Goal: Book appointment/travel/reservation

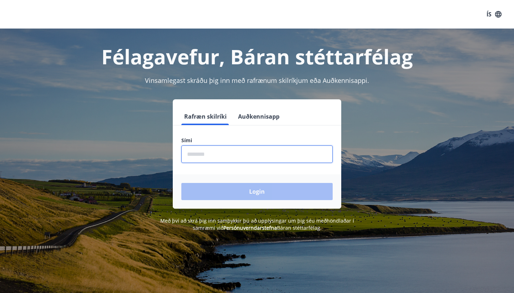
click at [226, 149] on input "phone" at bounding box center [256, 154] width 151 height 18
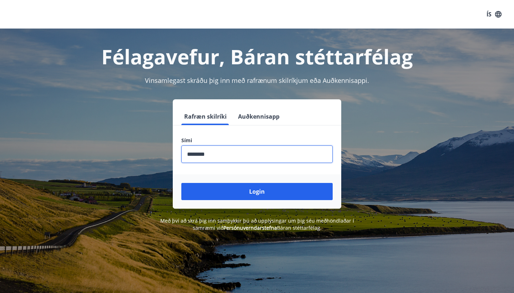
type input "********"
click at [257, 191] on button "Login" at bounding box center [256, 191] width 151 height 17
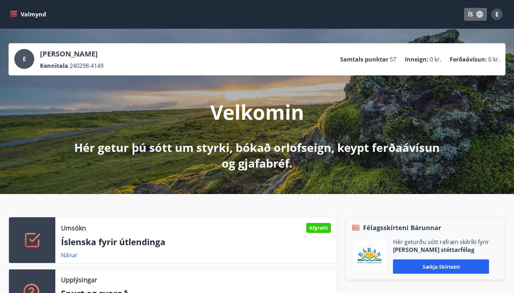
click at [478, 13] on icon "button" at bounding box center [480, 14] width 6 height 6
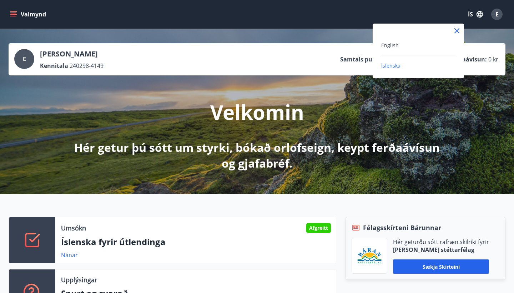
click at [412, 45] on div "English" at bounding box center [419, 45] width 74 height 9
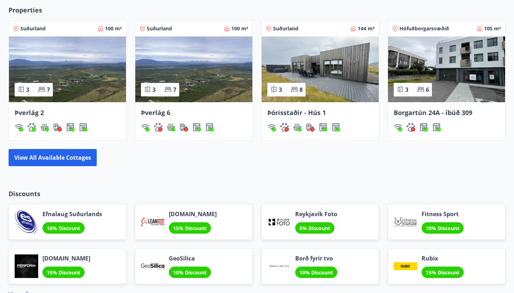
scroll to position [478, 0]
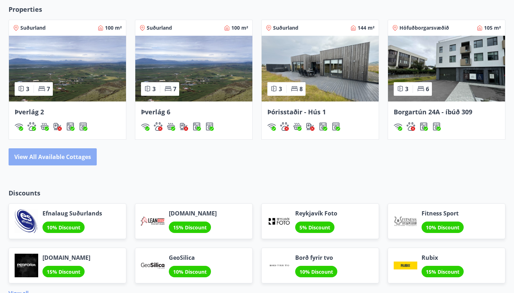
click at [69, 160] on button "View all available cottages" at bounding box center [53, 156] width 88 height 17
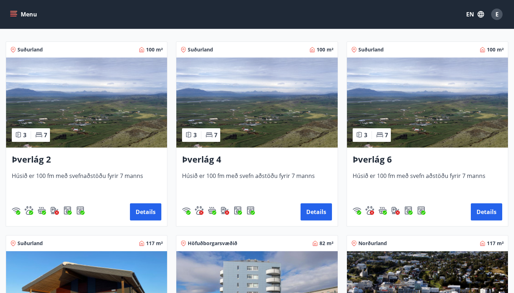
scroll to position [130, 0]
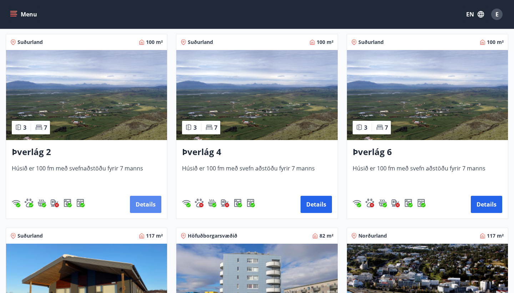
click at [143, 205] on button "Details" at bounding box center [145, 204] width 31 height 17
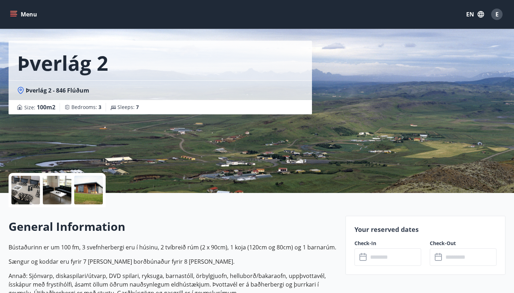
scroll to position [22, 0]
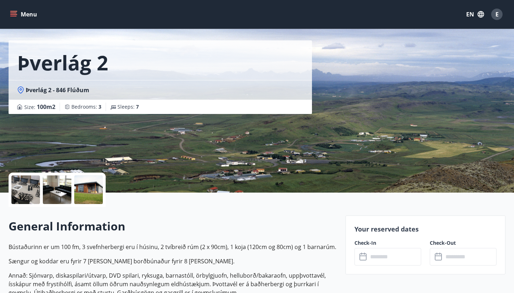
click at [98, 190] on div at bounding box center [88, 189] width 29 height 29
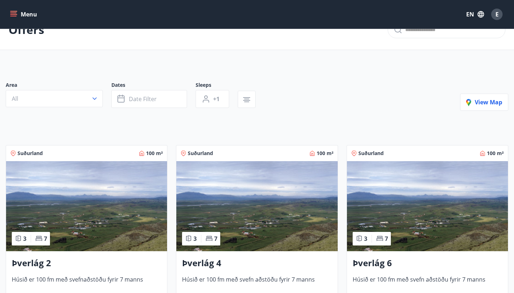
scroll to position [28, 0]
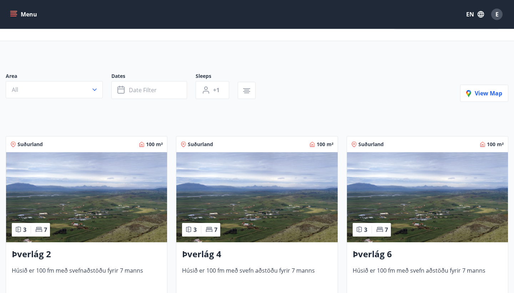
click at [224, 197] on img at bounding box center [256, 197] width 161 height 90
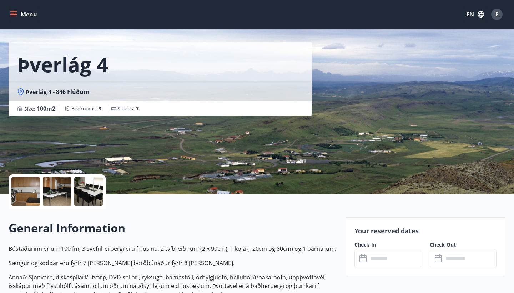
scroll to position [20, 0]
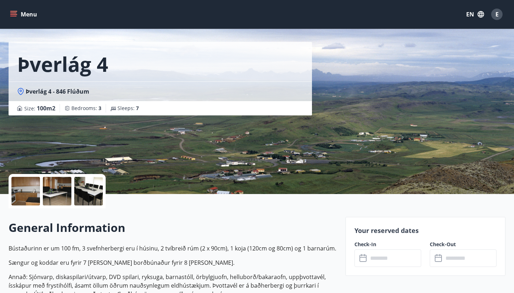
click at [45, 192] on div at bounding box center [57, 191] width 29 height 29
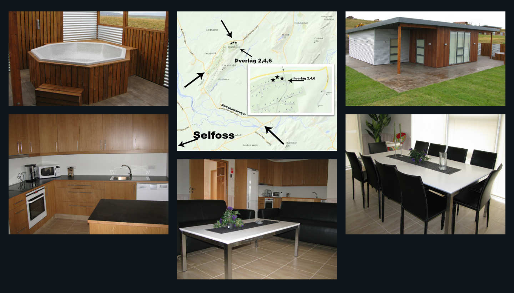
scroll to position [54, 0]
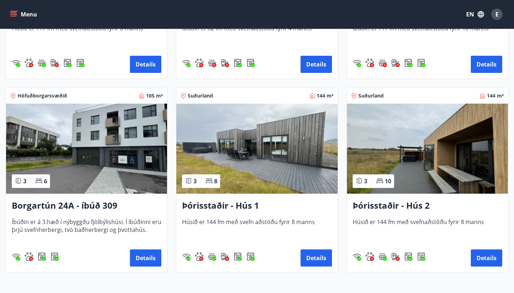
click at [248, 178] on img at bounding box center [256, 149] width 161 height 90
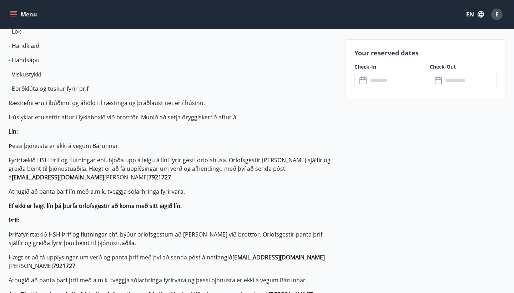
scroll to position [405, 0]
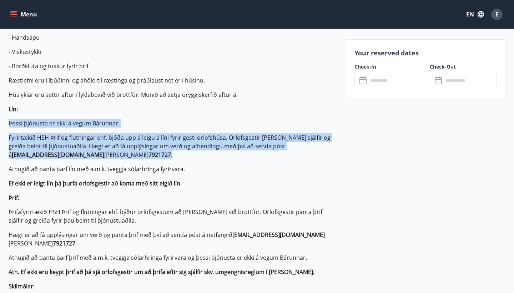
drag, startPoint x: 7, startPoint y: 122, endPoint x: 152, endPoint y: 155, distance: 149.1
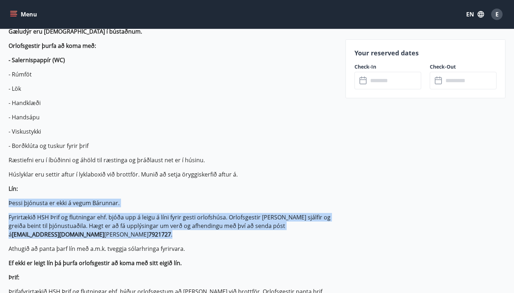
scroll to position [330, 0]
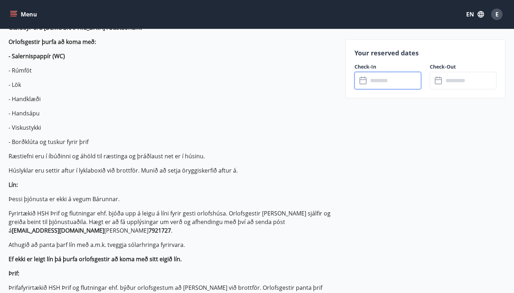
click at [392, 81] on input "text" at bounding box center [394, 81] width 53 height 18
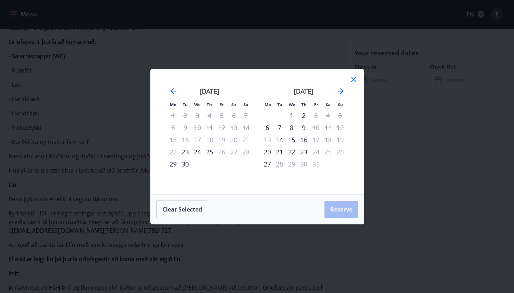
click at [352, 78] on icon at bounding box center [354, 79] width 9 height 9
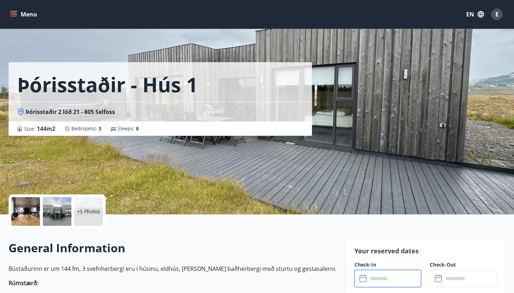
scroll to position [0, 0]
click at [84, 210] on p "+5 Photos" at bounding box center [88, 211] width 23 height 7
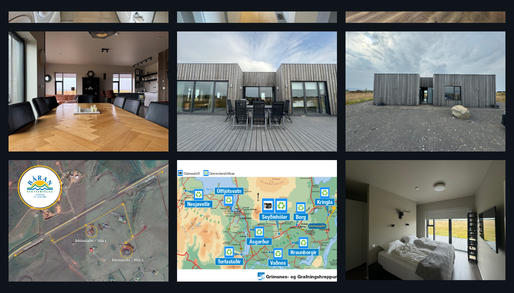
scroll to position [159, 0]
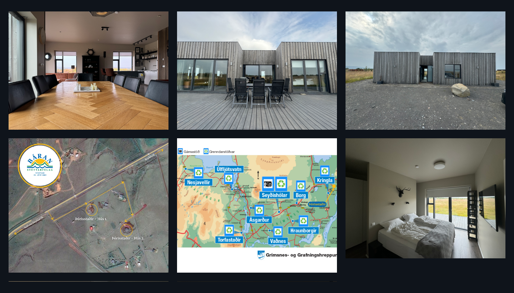
click at [74, 227] on img at bounding box center [89, 205] width 160 height 134
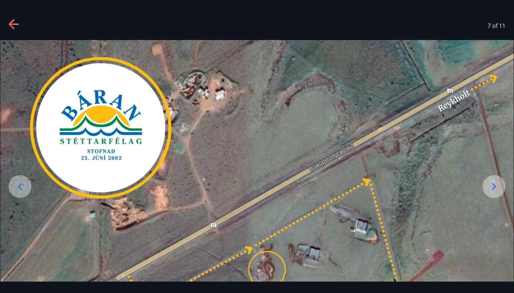
scroll to position [0, 0]
click at [17, 28] on icon at bounding box center [14, 24] width 11 height 11
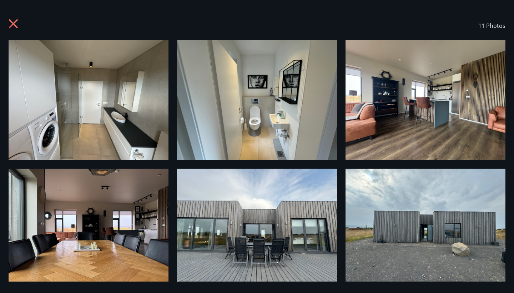
click at [18, 20] on icon at bounding box center [14, 24] width 11 height 11
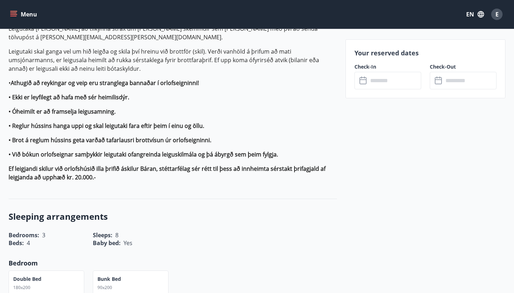
scroll to position [713, 0]
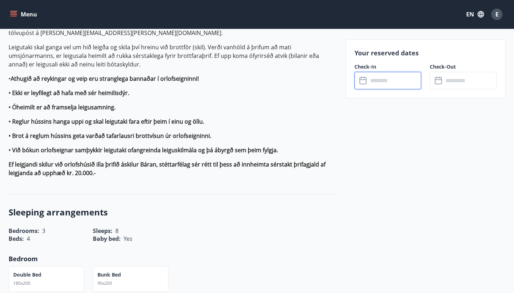
click at [380, 78] on input "text" at bounding box center [394, 81] width 53 height 18
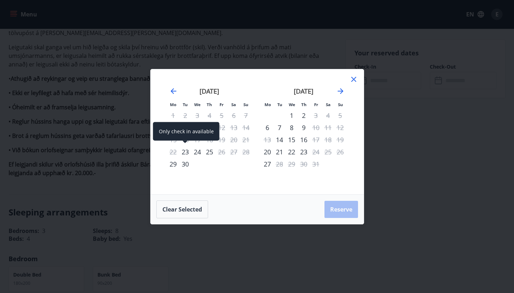
click at [184, 154] on div "23" at bounding box center [185, 152] width 12 height 12
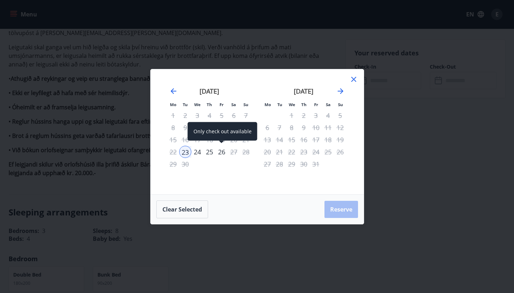
click at [224, 152] on div "26" at bounding box center [222, 152] width 12 height 12
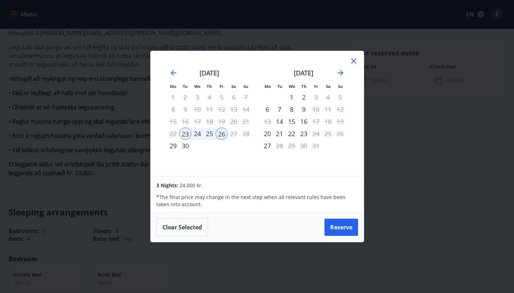
click at [213, 130] on div "25" at bounding box center [210, 134] width 12 height 12
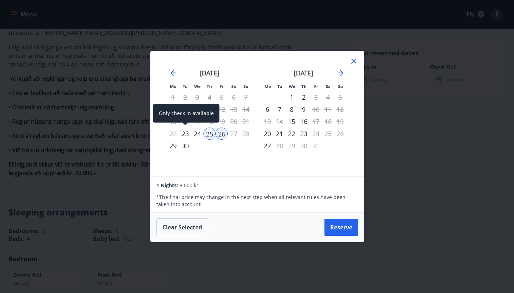
click at [183, 135] on div "23" at bounding box center [185, 134] width 12 height 12
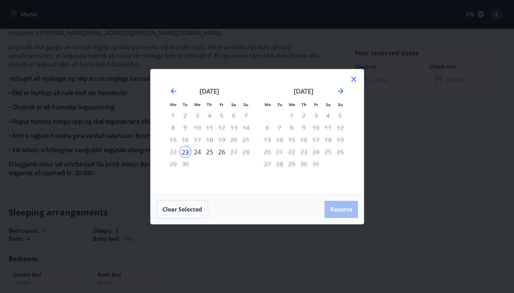
click at [206, 151] on div "25" at bounding box center [210, 152] width 12 height 12
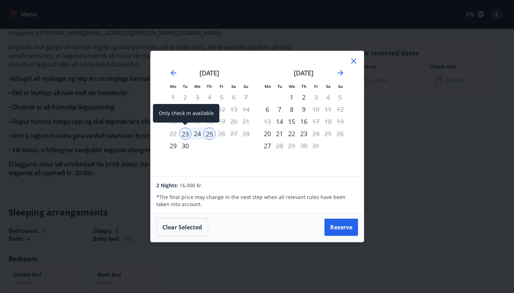
click at [183, 135] on div "23" at bounding box center [185, 134] width 12 height 12
click at [213, 139] on div "25" at bounding box center [210, 134] width 12 height 12
click at [188, 226] on button "Clear selected" at bounding box center [182, 227] width 52 height 18
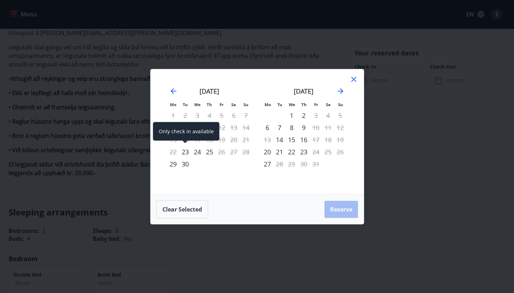
click at [184, 153] on div "23" at bounding box center [185, 152] width 12 height 12
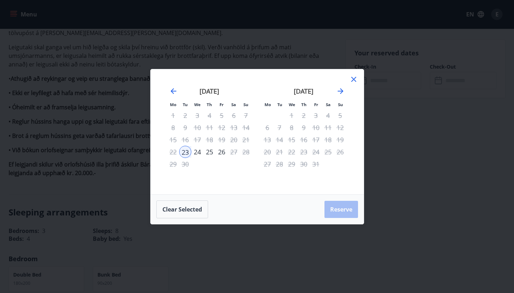
click at [209, 150] on div "25" at bounding box center [210, 152] width 12 height 12
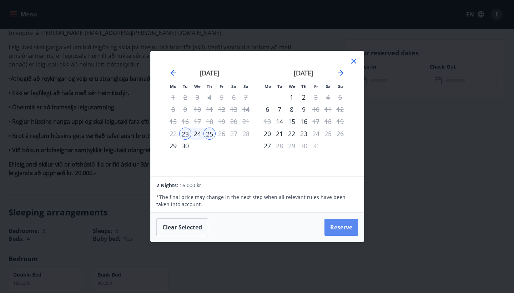
click at [335, 228] on button "Reserve" at bounding box center [342, 227] width 34 height 17
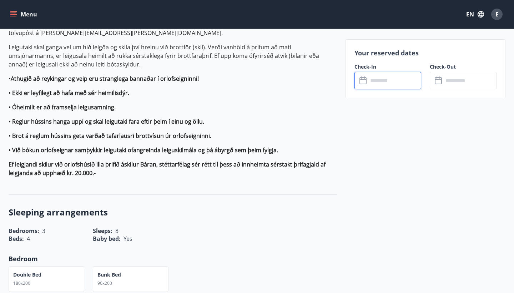
type input "******"
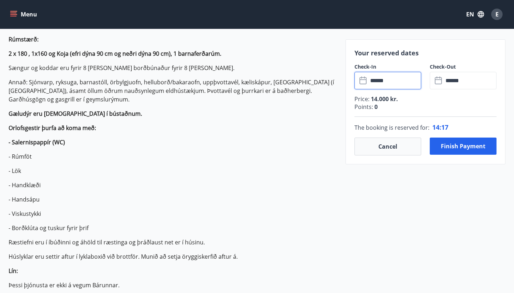
scroll to position [249, 0]
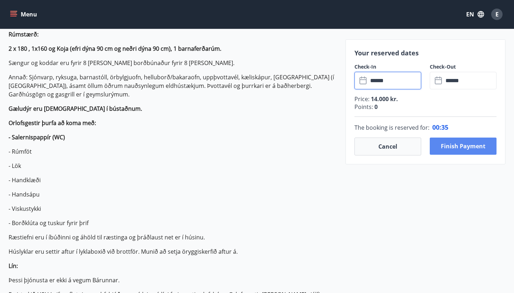
click at [482, 145] on button "Finish payment" at bounding box center [463, 146] width 67 height 17
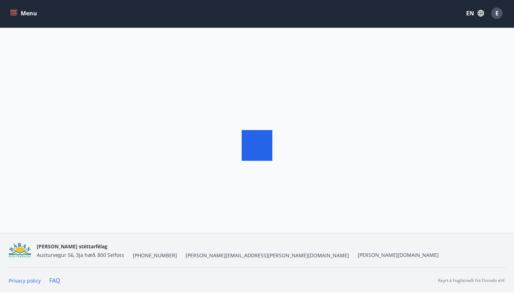
scroll to position [1, 0]
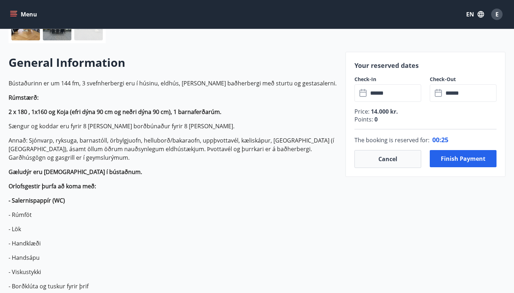
scroll to position [186, 0]
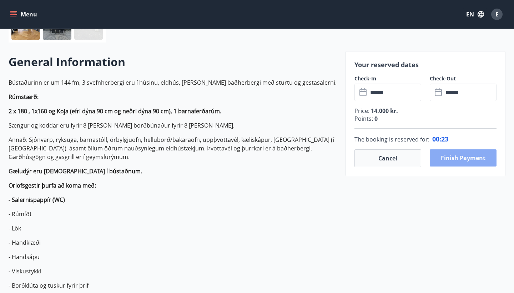
click at [456, 162] on button "Finish payment" at bounding box center [463, 157] width 67 height 17
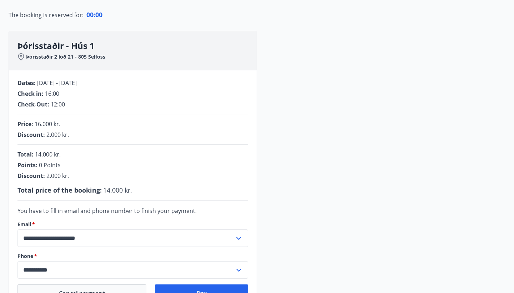
scroll to position [78, 0]
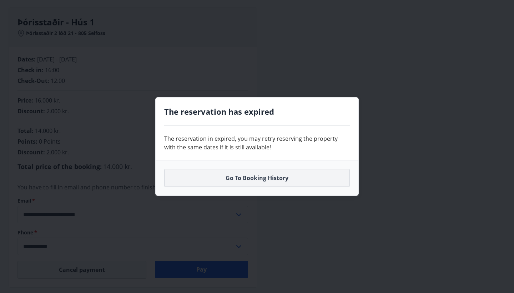
click at [231, 179] on button "Go to booking history" at bounding box center [257, 178] width 186 height 18
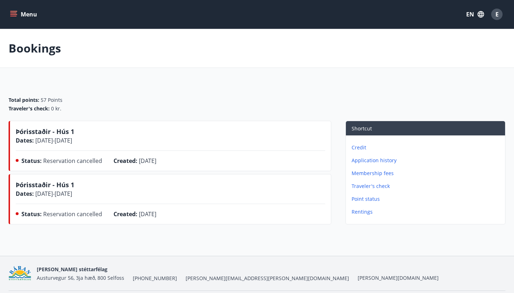
click at [30, 20] on button "Menu" at bounding box center [24, 14] width 31 height 13
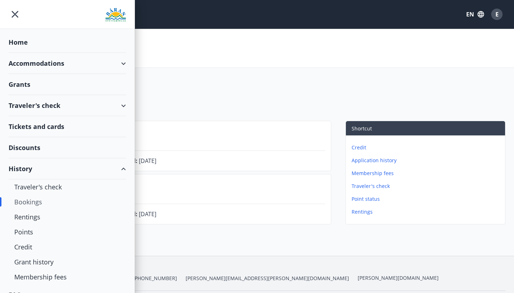
click at [34, 47] on div "Home" at bounding box center [68, 42] width 118 height 21
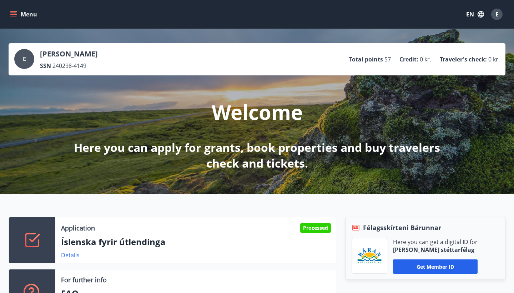
click at [27, 18] on button "Menu" at bounding box center [24, 14] width 31 height 13
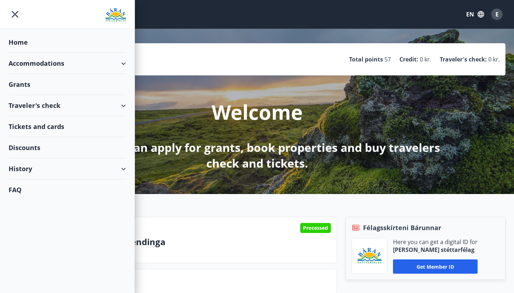
click at [28, 70] on div "Accommodations" at bounding box center [68, 63] width 118 height 21
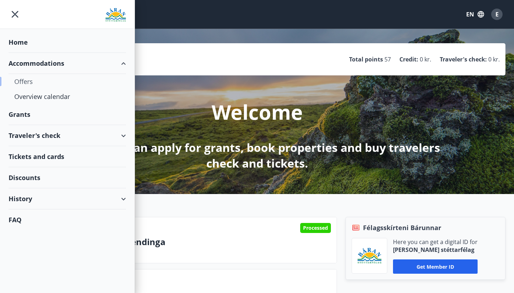
click at [31, 80] on div "Offers" at bounding box center [67, 81] width 106 height 15
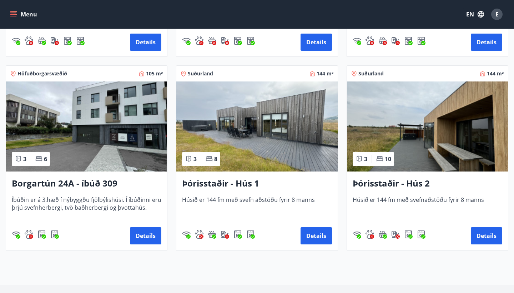
scroll to position [490, 0]
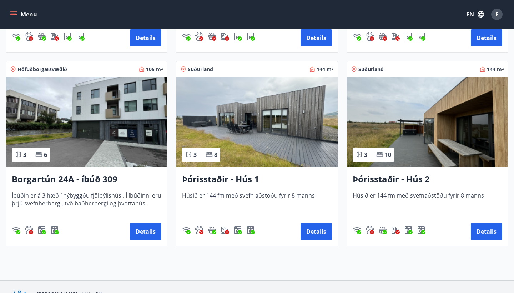
click at [423, 120] on img at bounding box center [427, 122] width 161 height 90
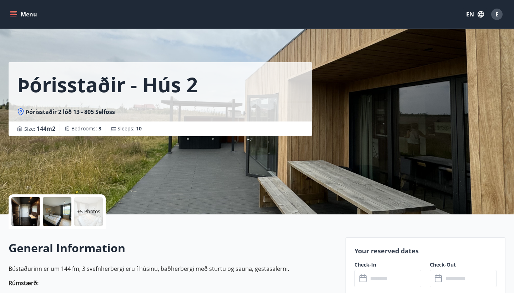
scroll to position [13, 0]
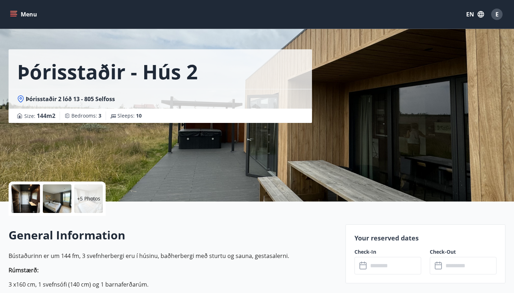
click at [62, 198] on div at bounding box center [57, 198] width 29 height 29
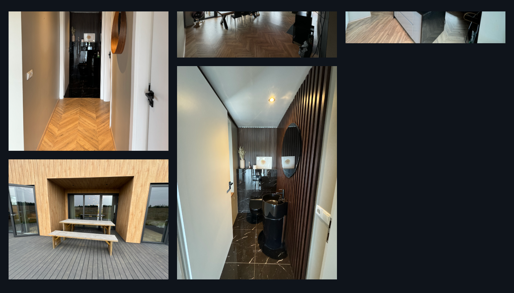
scroll to position [374, 0]
click at [134, 221] on img at bounding box center [89, 219] width 160 height 120
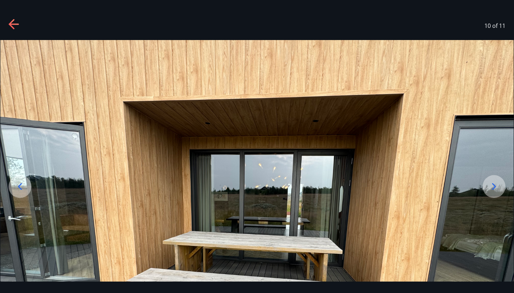
click at [16, 193] on div at bounding box center [20, 186] width 23 height 23
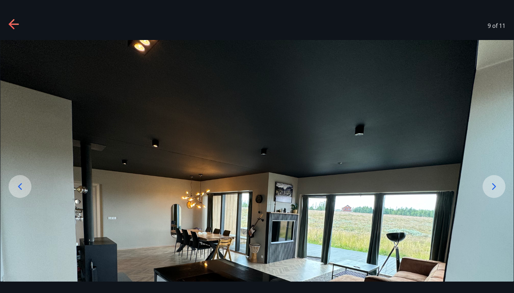
click at [16, 193] on div at bounding box center [20, 186] width 23 height 23
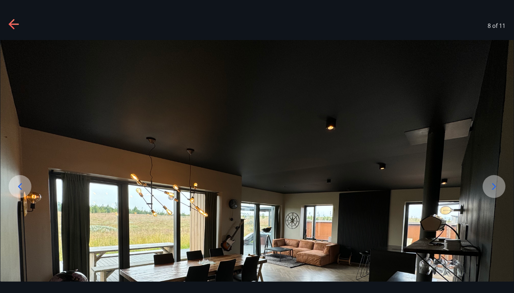
click at [16, 193] on div at bounding box center [20, 186] width 23 height 23
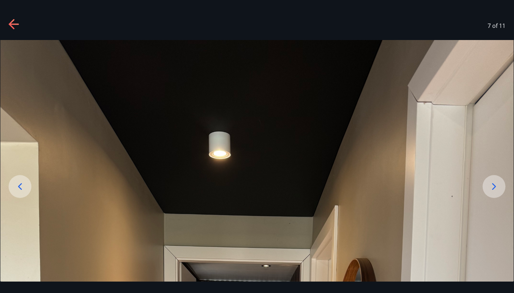
click at [16, 193] on div at bounding box center [20, 186] width 23 height 23
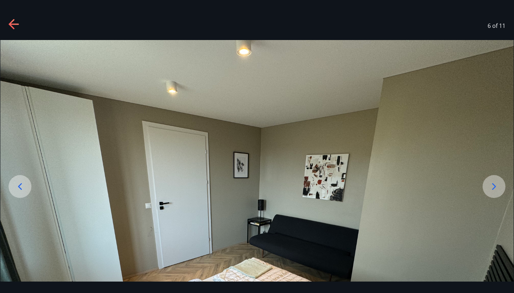
click at [16, 193] on div at bounding box center [20, 186] width 23 height 23
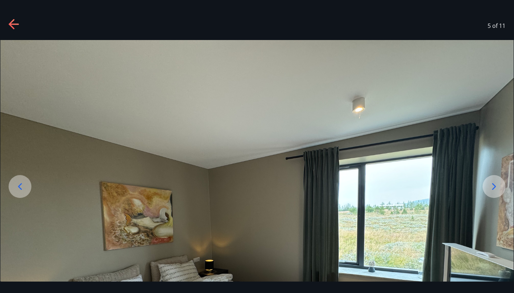
click at [16, 193] on div at bounding box center [20, 186] width 23 height 23
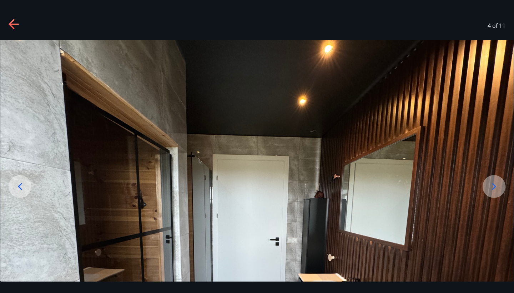
click at [16, 193] on div at bounding box center [20, 186] width 23 height 23
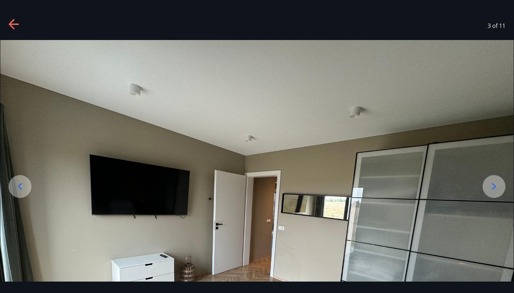
click at [16, 193] on div at bounding box center [20, 186] width 23 height 23
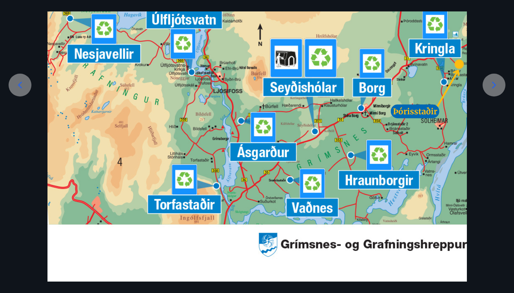
scroll to position [101, 0]
click at [12, 93] on div at bounding box center [20, 85] width 23 height 23
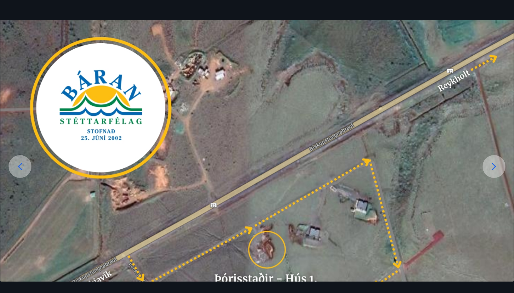
scroll to position [19, 0]
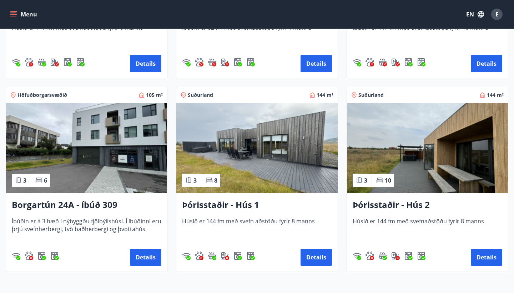
scroll to position [465, 0]
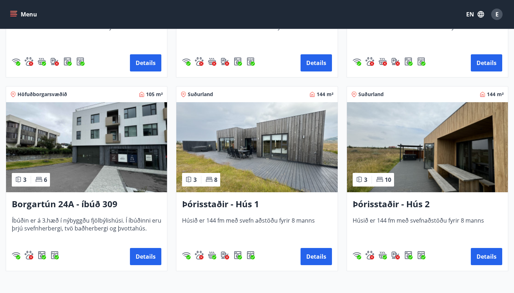
click at [432, 153] on img at bounding box center [427, 147] width 161 height 90
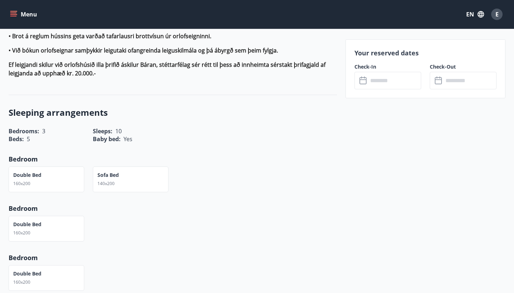
scroll to position [827, 0]
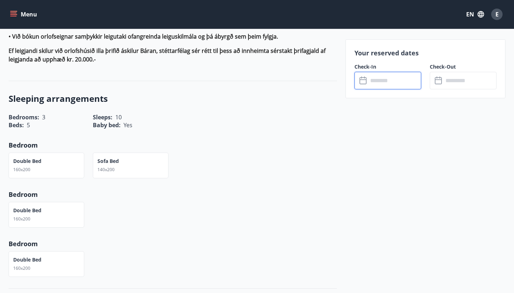
click at [401, 86] on input "text" at bounding box center [394, 81] width 53 height 18
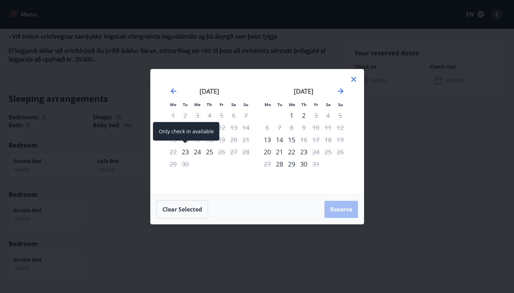
click at [186, 153] on div "23" at bounding box center [185, 152] width 12 height 12
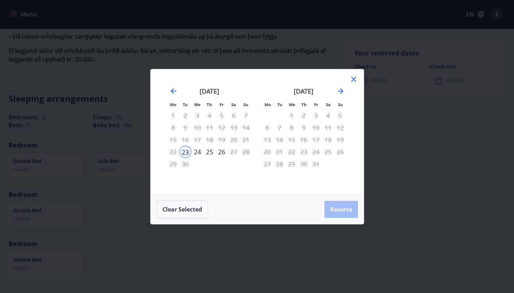
click at [355, 77] on icon at bounding box center [354, 79] width 9 height 9
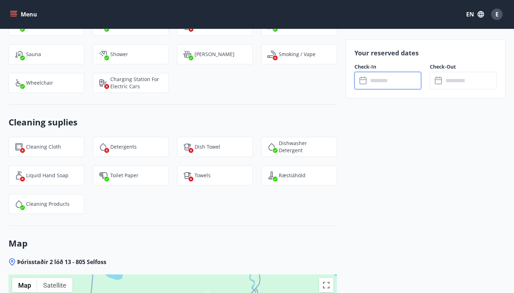
scroll to position [1416, 0]
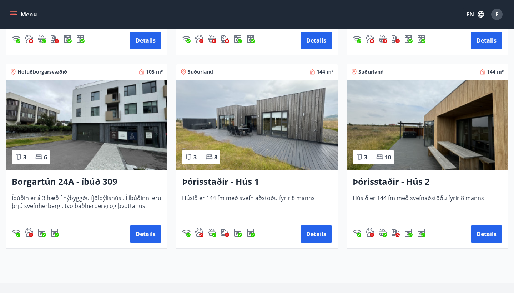
scroll to position [488, 0]
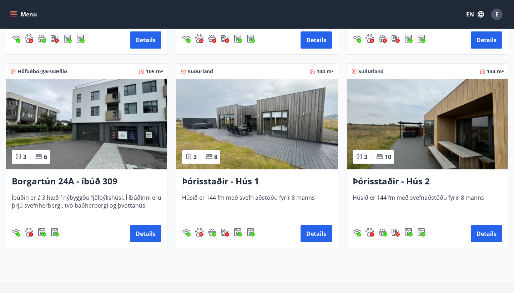
click at [288, 158] on img at bounding box center [256, 124] width 161 height 90
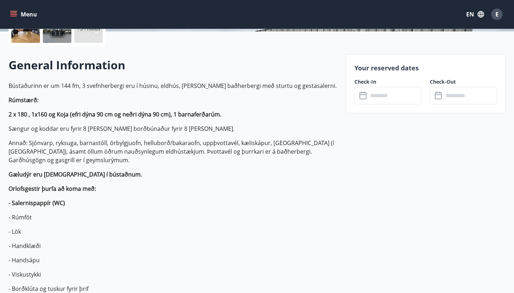
scroll to position [194, 0]
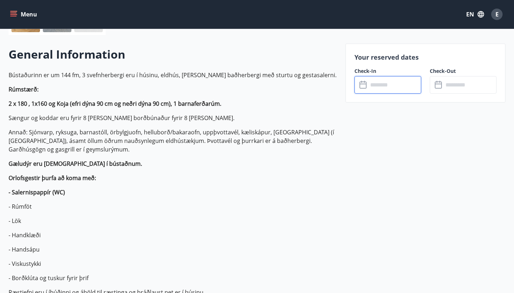
click at [380, 89] on input "text" at bounding box center [394, 85] width 53 height 18
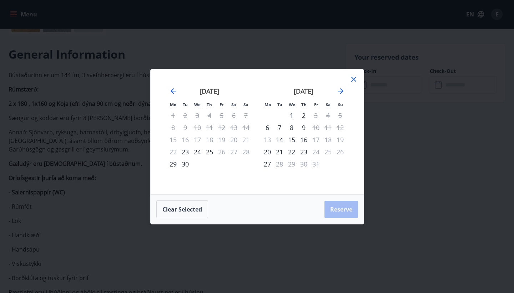
click at [353, 82] on icon at bounding box center [354, 79] width 9 height 9
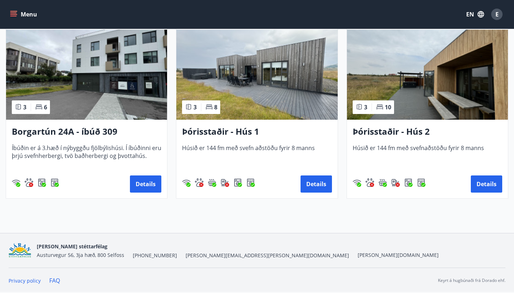
scroll to position [538, 0]
click at [407, 91] on img at bounding box center [427, 75] width 161 height 90
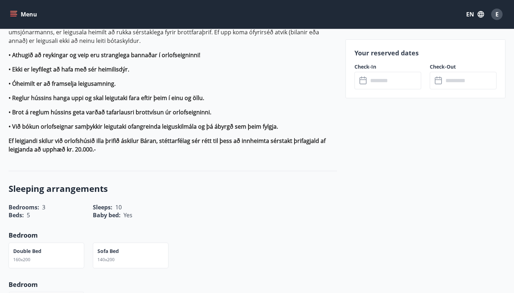
scroll to position [737, 0]
click at [392, 75] on input "text" at bounding box center [394, 81] width 53 height 18
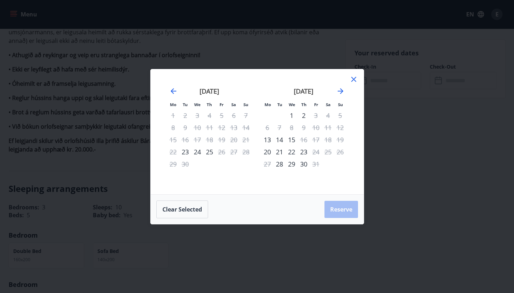
click at [197, 153] on div "24" at bounding box center [197, 152] width 12 height 12
click at [354, 76] on icon at bounding box center [354, 79] width 9 height 9
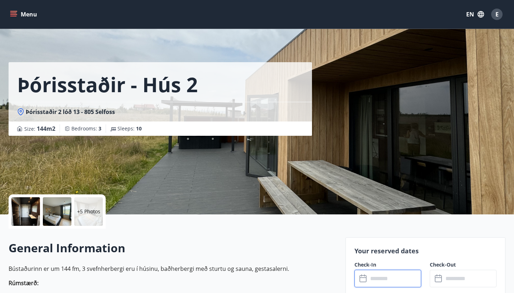
scroll to position [0, 0]
click at [94, 212] on p "+5 Photos" at bounding box center [88, 211] width 23 height 7
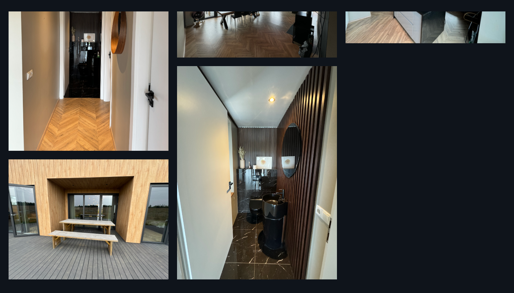
scroll to position [374, 0]
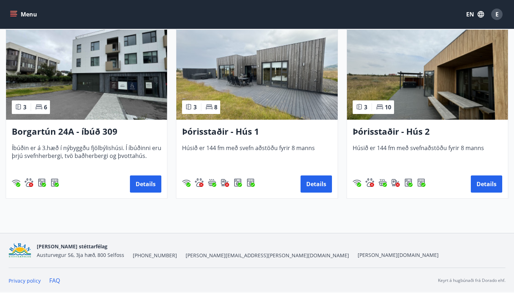
scroll to position [538, 0]
click at [418, 98] on img at bounding box center [427, 75] width 161 height 90
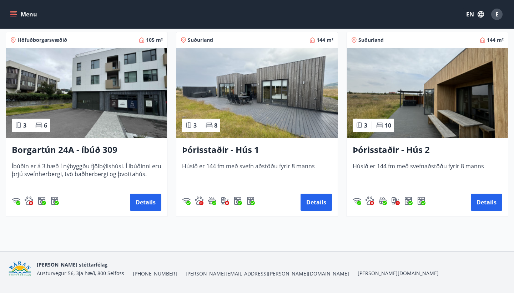
click at [397, 94] on img at bounding box center [427, 93] width 161 height 90
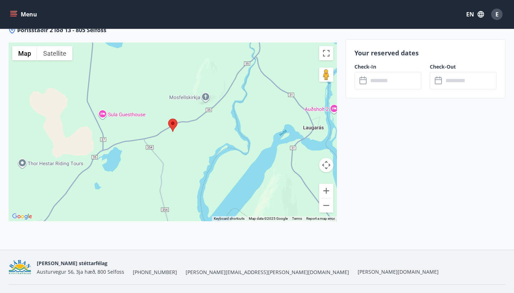
scroll to position [1645, 0]
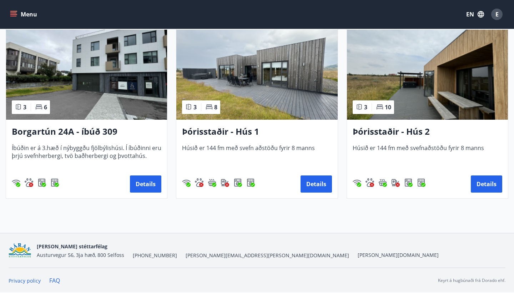
scroll to position [538, 0]
click at [269, 98] on img at bounding box center [256, 75] width 161 height 90
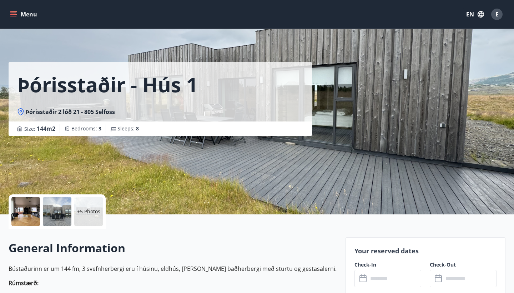
click at [80, 218] on div "+5 Photos" at bounding box center [88, 211] width 29 height 29
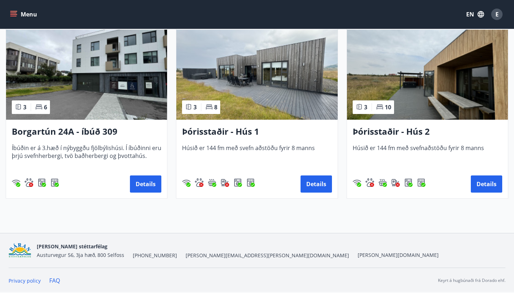
scroll to position [538, 0]
click at [253, 99] on img at bounding box center [256, 75] width 161 height 90
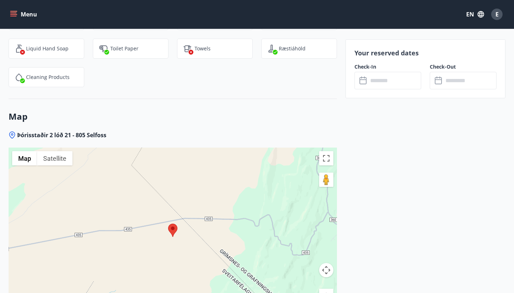
scroll to position [1576, 0]
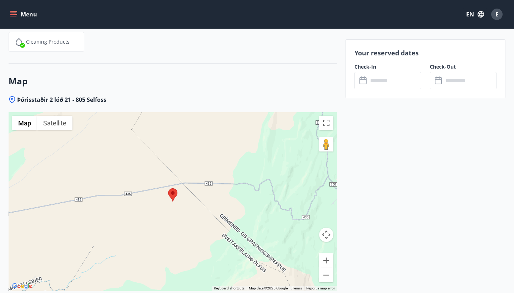
click at [167, 189] on div at bounding box center [173, 201] width 329 height 179
click at [333, 116] on button "Toggle fullscreen view" at bounding box center [326, 123] width 14 height 14
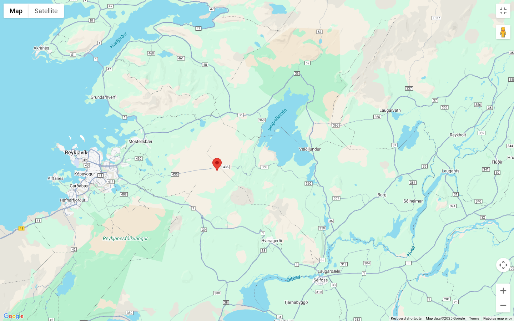
click at [213, 158] on area at bounding box center [213, 158] width 0 height 0
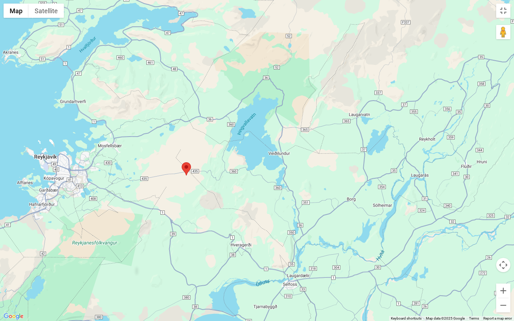
click at [182, 163] on area at bounding box center [182, 163] width 0 height 0
click at [502, 7] on button "Toggle fullscreen view" at bounding box center [504, 11] width 14 height 14
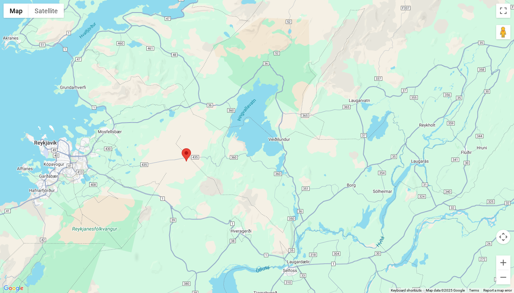
scroll to position [0, 0]
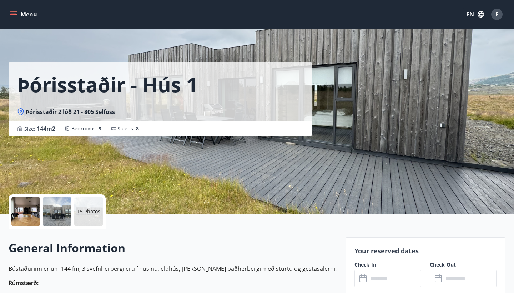
click at [261, 183] on div "Þórisstaðir - Hús 1 Þórisstaðir 2 lóð 21 - 805 Selfoss Size : 144 m2 Bedrooms :…" at bounding box center [174, 107] width 331 height 214
click at [83, 210] on p "+5 Photos" at bounding box center [88, 211] width 23 height 7
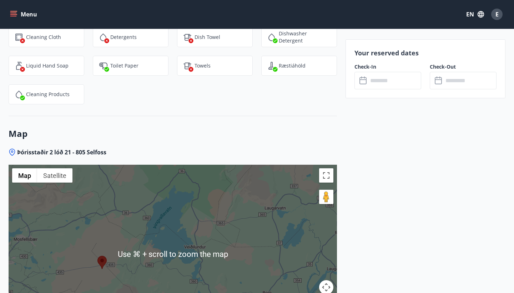
scroll to position [1516, 0]
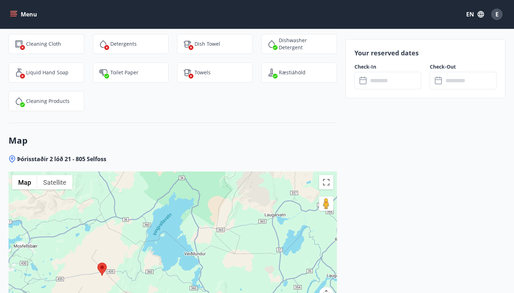
click at [98, 263] on area at bounding box center [98, 263] width 0 height 0
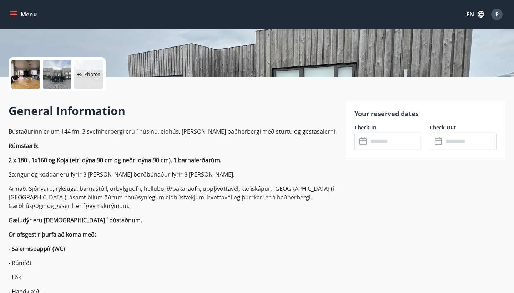
scroll to position [140, 0]
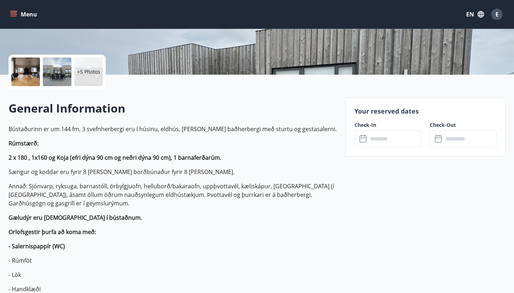
click at [376, 141] on input "text" at bounding box center [394, 139] width 53 height 18
click at [384, 136] on input "text" at bounding box center [394, 139] width 53 height 18
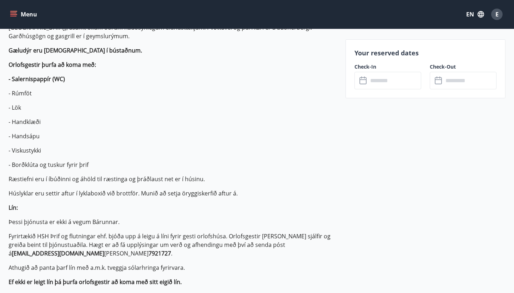
scroll to position [325, 0]
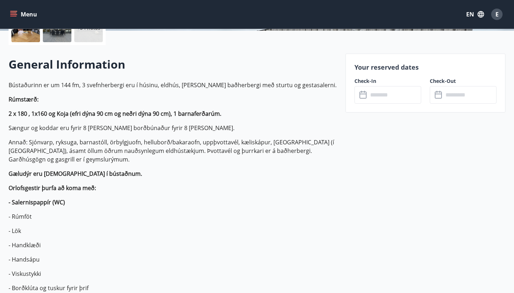
scroll to position [188, 0]
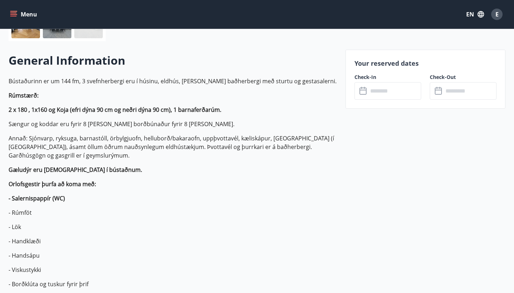
click at [387, 90] on input "text" at bounding box center [394, 91] width 53 height 18
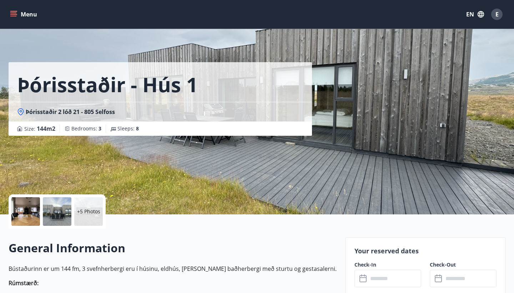
scroll to position [186, 0]
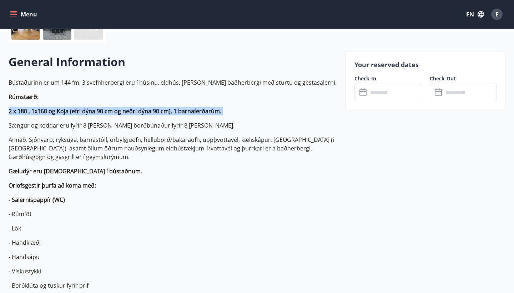
drag, startPoint x: 230, startPoint y: 116, endPoint x: 244, endPoint y: 118, distance: 13.3
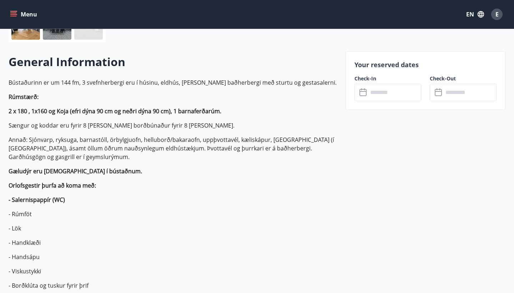
click at [382, 96] on input "text" at bounding box center [394, 93] width 53 height 18
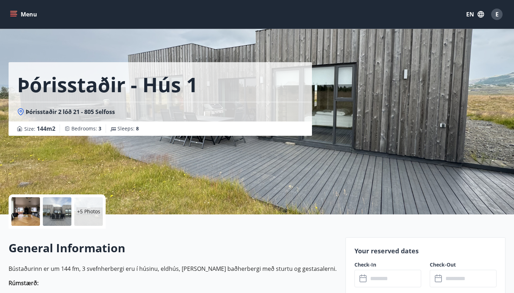
scroll to position [0, 0]
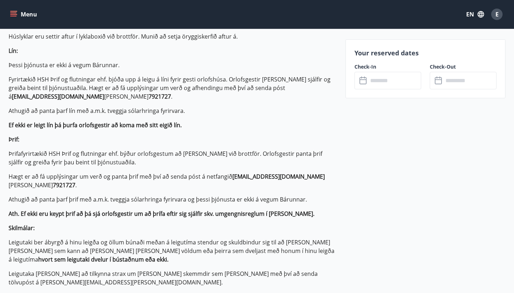
click at [17, 9] on button "Menu" at bounding box center [24, 14] width 31 height 13
click at [17, 16] on button "Menu" at bounding box center [24, 14] width 31 height 13
click at [23, 9] on button "Menu" at bounding box center [24, 14] width 31 height 13
click at [11, 13] on icon "menu" at bounding box center [13, 13] width 6 height 1
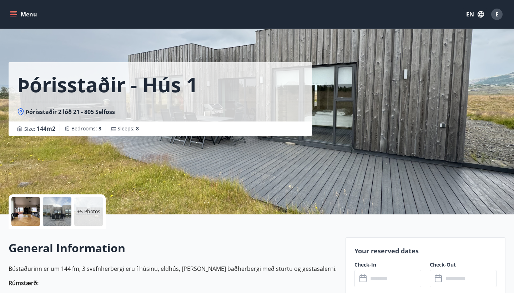
scroll to position [0, 0]
click at [16, 12] on icon "menu" at bounding box center [13, 14] width 7 height 7
click at [14, 13] on icon "menu" at bounding box center [13, 13] width 6 height 1
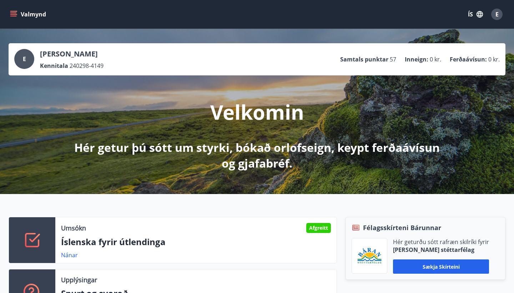
click at [20, 11] on button "Valmynd" at bounding box center [29, 14] width 40 height 13
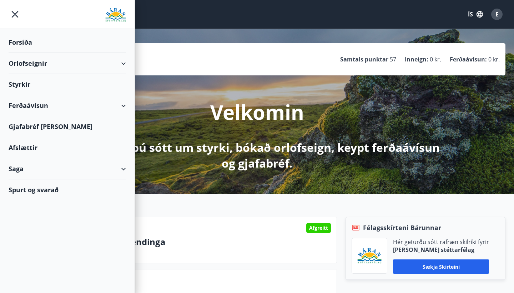
click at [468, 16] on button "ÍS" at bounding box center [475, 14] width 23 height 13
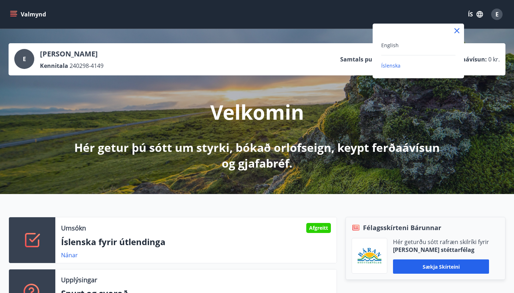
click at [418, 44] on div "English" at bounding box center [419, 45] width 74 height 9
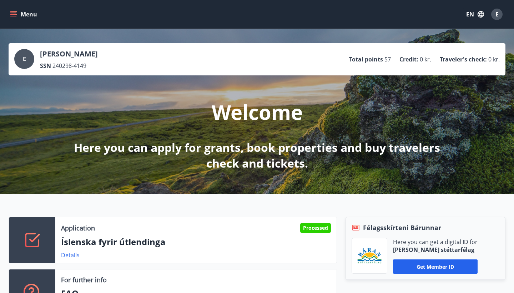
click at [21, 15] on button "Menu" at bounding box center [24, 14] width 31 height 13
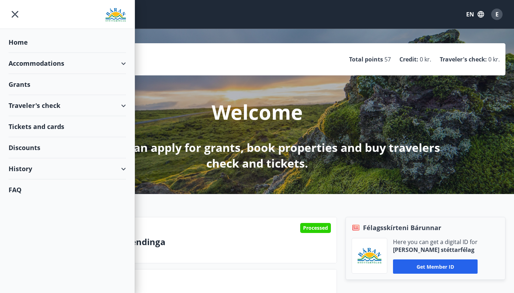
click at [43, 50] on div "Home" at bounding box center [68, 42] width 118 height 21
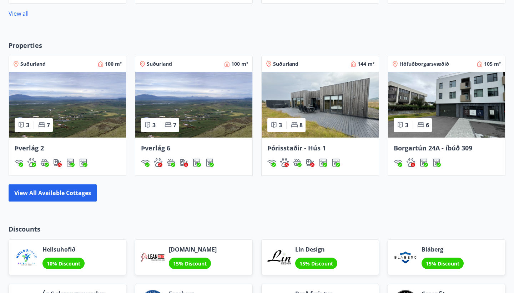
scroll to position [438, 0]
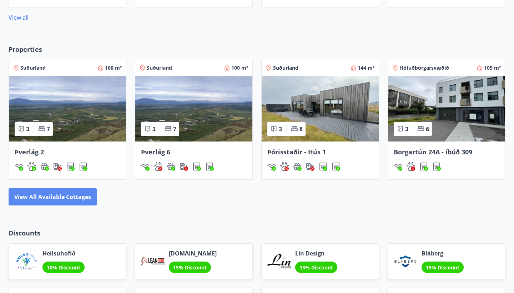
click at [80, 195] on button "View all available cottages" at bounding box center [53, 196] width 88 height 17
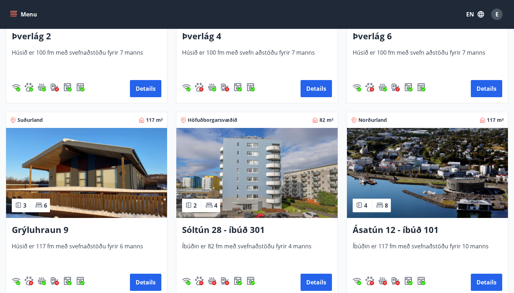
click at [115, 185] on img at bounding box center [86, 173] width 161 height 90
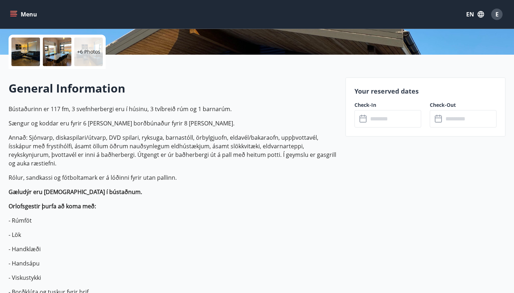
scroll to position [163, 0]
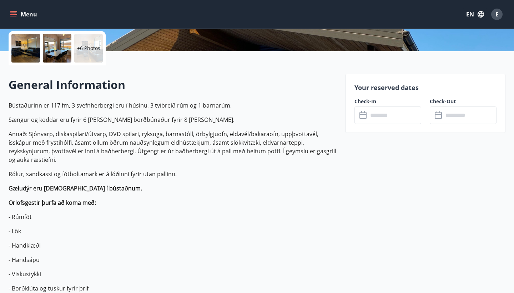
click at [392, 115] on input "text" at bounding box center [394, 115] width 53 height 18
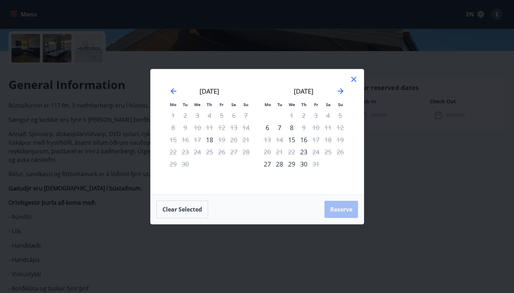
click at [355, 83] on icon at bounding box center [354, 79] width 9 height 9
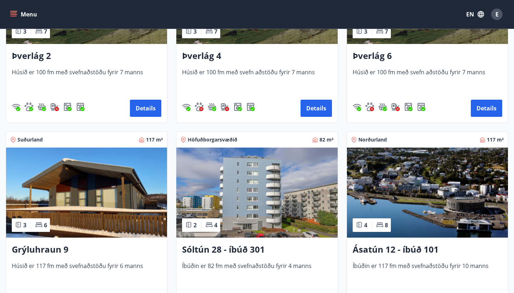
scroll to position [228, 0]
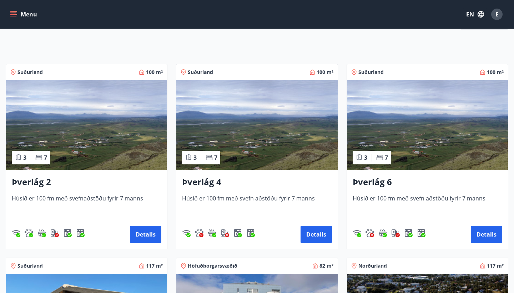
click at [279, 162] on img at bounding box center [256, 125] width 161 height 90
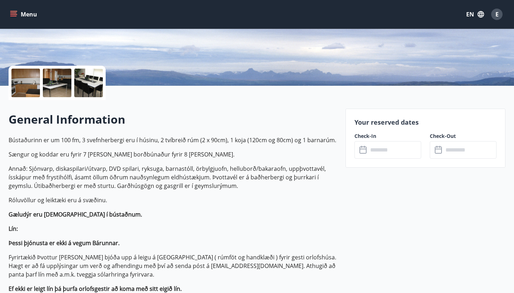
scroll to position [140, 0]
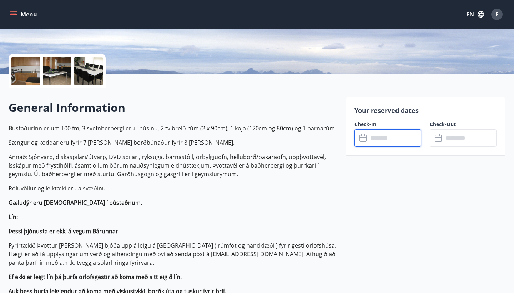
click at [381, 142] on input "text" at bounding box center [394, 138] width 53 height 18
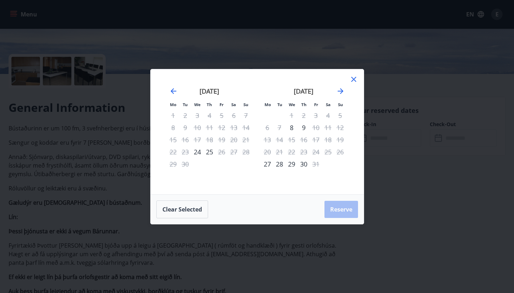
click at [350, 84] on div at bounding box center [354, 80] width 9 height 11
click at [356, 79] on icon at bounding box center [354, 79] width 9 height 9
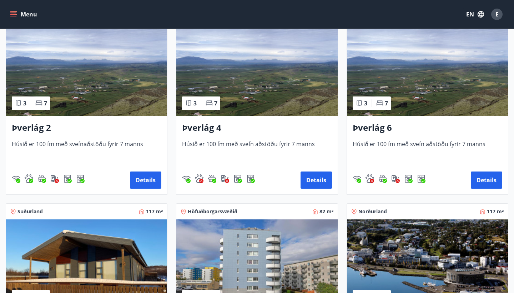
scroll to position [158, 0]
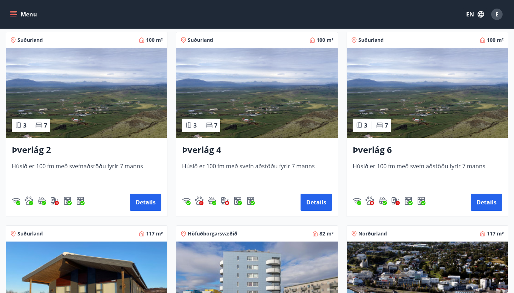
click at [420, 94] on img at bounding box center [427, 93] width 161 height 90
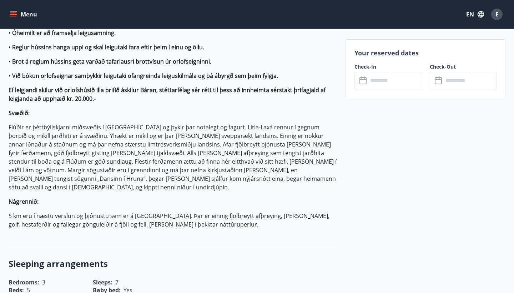
scroll to position [642, 0]
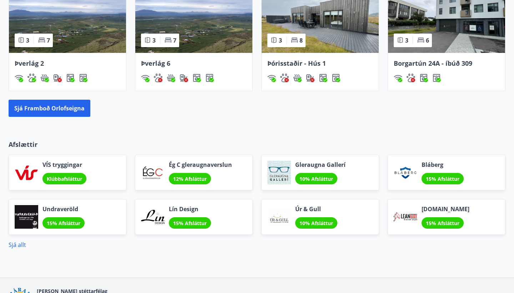
scroll to position [527, 0]
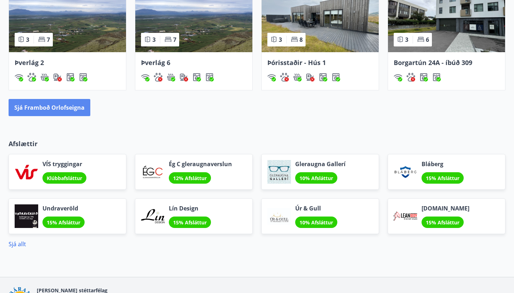
click at [32, 110] on button "Sjá framboð orlofseigna" at bounding box center [50, 107] width 82 height 17
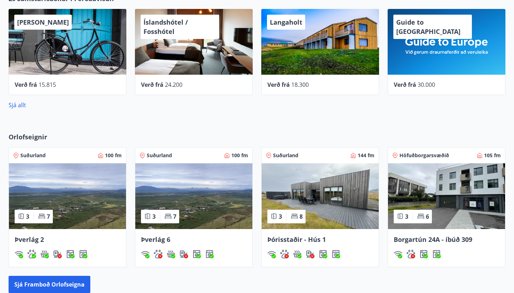
scroll to position [349, 0]
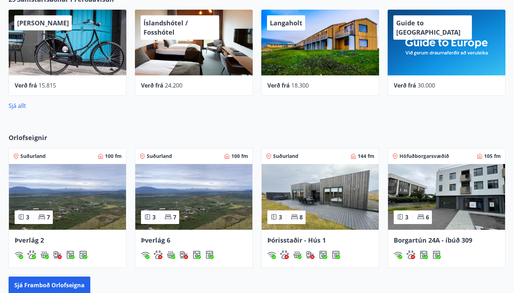
click at [346, 207] on img at bounding box center [320, 197] width 117 height 66
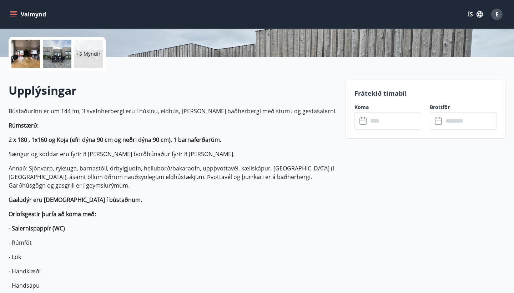
scroll to position [156, 0]
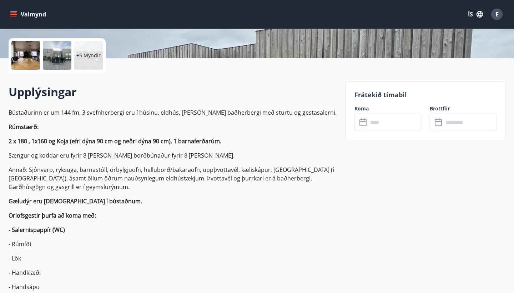
click at [382, 122] on input "text" at bounding box center [394, 123] width 53 height 18
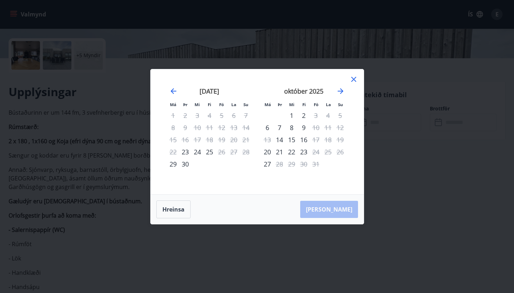
click at [354, 82] on icon at bounding box center [354, 79] width 9 height 9
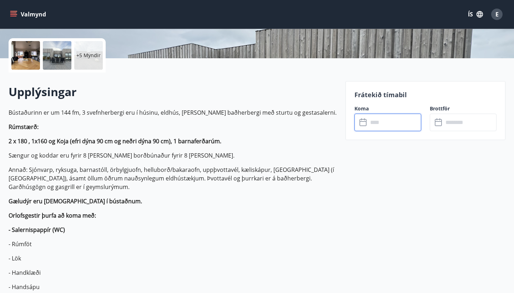
click at [63, 59] on div at bounding box center [57, 55] width 29 height 29
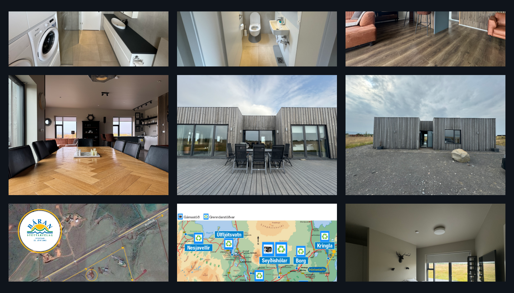
scroll to position [98, 0]
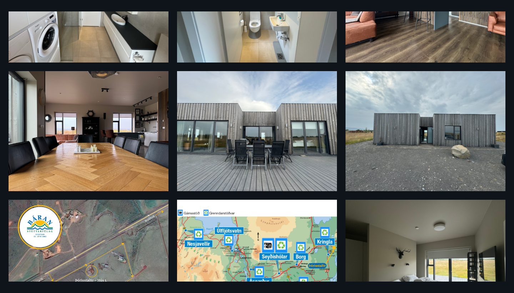
click at [281, 151] on img at bounding box center [257, 131] width 160 height 120
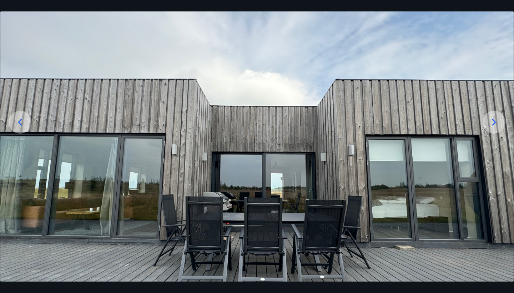
scroll to position [35, 0]
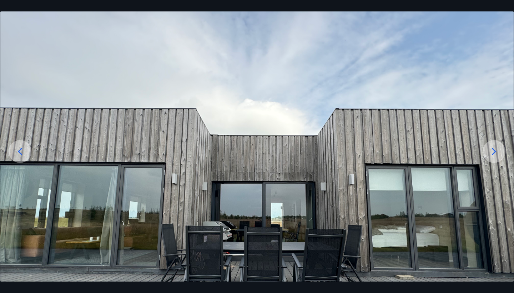
click at [500, 153] on div at bounding box center [494, 151] width 23 height 23
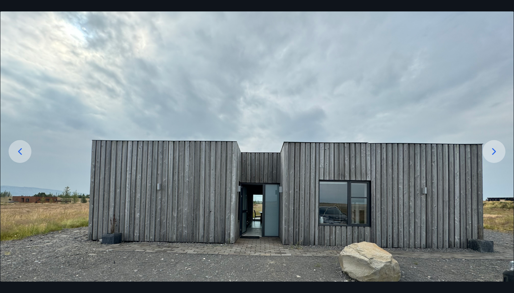
click at [500, 152] on div at bounding box center [494, 151] width 23 height 23
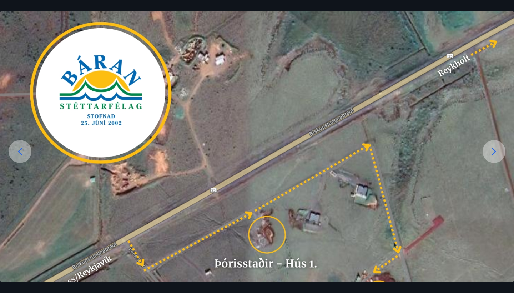
click at [500, 152] on div at bounding box center [494, 151] width 23 height 23
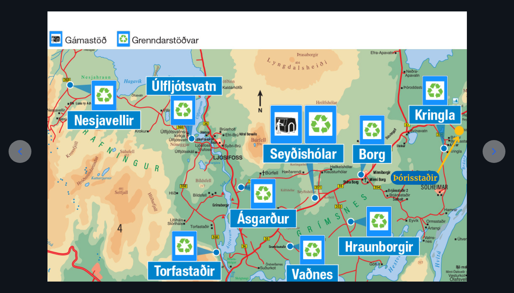
click at [500, 152] on div at bounding box center [494, 151] width 23 height 23
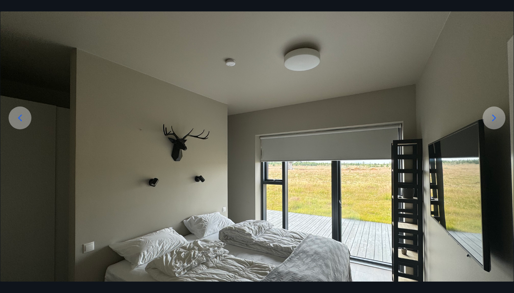
scroll to position [96, 0]
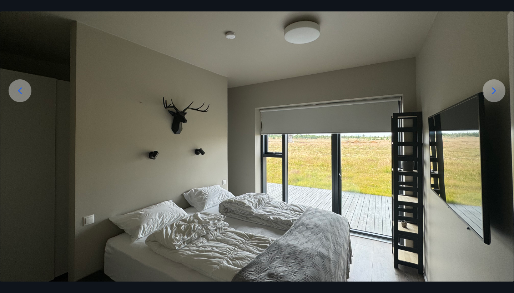
click at [491, 94] on icon at bounding box center [494, 90] width 11 height 11
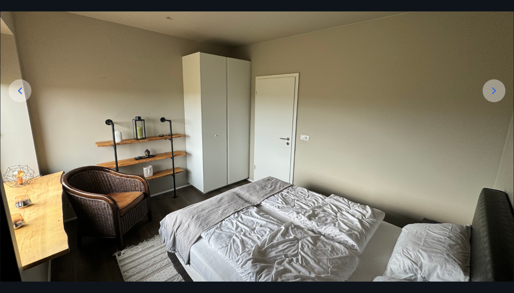
click at [491, 94] on icon at bounding box center [494, 90] width 11 height 11
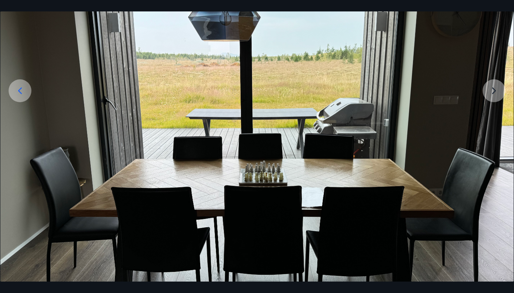
click at [491, 94] on img at bounding box center [257, 136] width 514 height 385
click at [487, 94] on img at bounding box center [257, 136] width 514 height 385
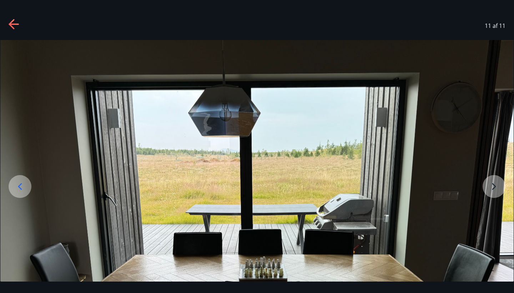
scroll to position [0, 0]
click at [14, 27] on icon at bounding box center [14, 24] width 11 height 11
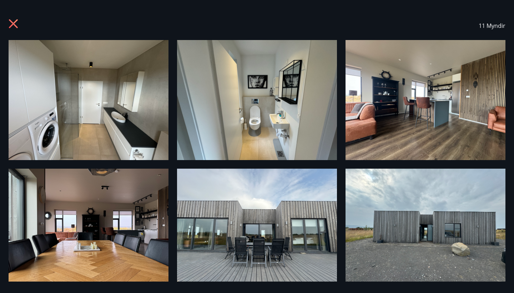
click at [13, 21] on icon at bounding box center [14, 24] width 11 height 11
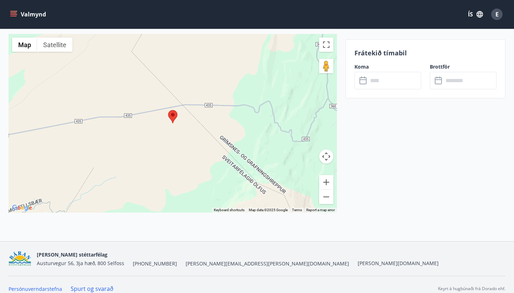
scroll to position [1654, 0]
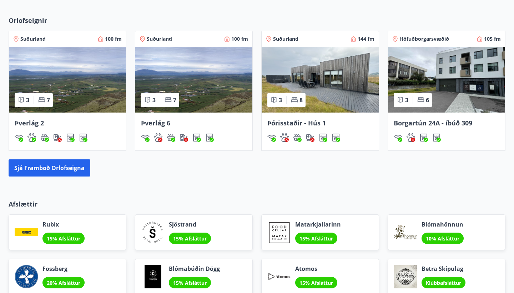
scroll to position [466, 0]
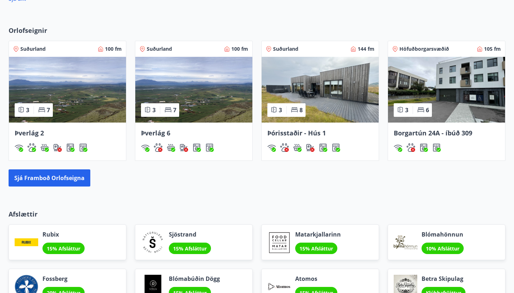
click at [456, 101] on img at bounding box center [446, 90] width 117 height 66
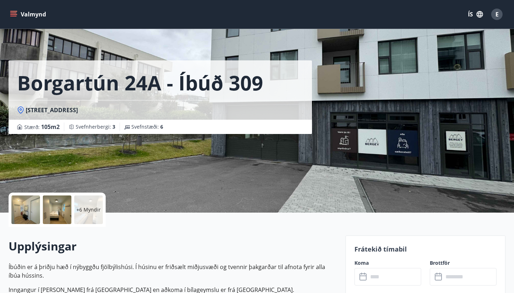
scroll to position [1, 0]
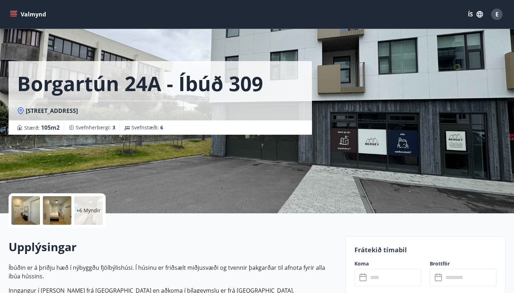
click at [25, 210] on div at bounding box center [25, 210] width 29 height 29
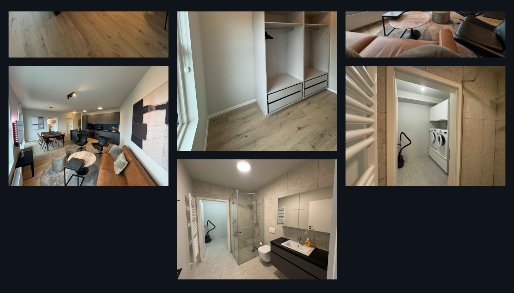
scroll to position [546, 0]
click at [115, 156] on img at bounding box center [89, 126] width 160 height 120
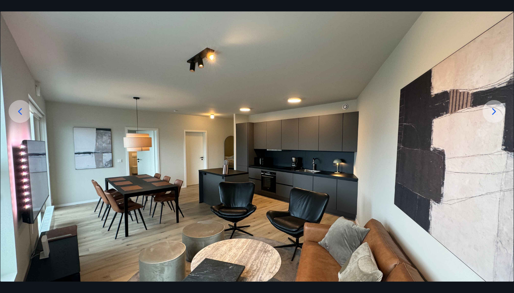
scroll to position [81, 0]
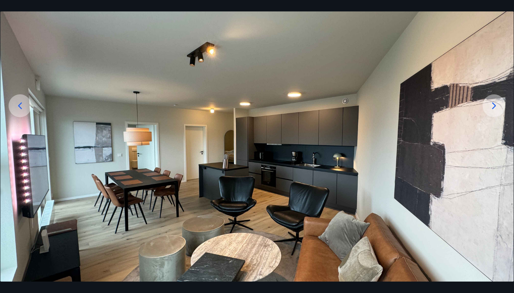
click at [19, 105] on icon at bounding box center [19, 105] width 11 height 11
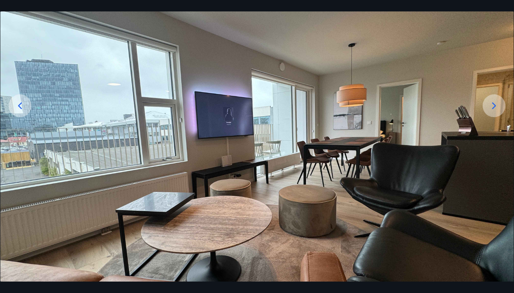
click at [19, 105] on icon at bounding box center [19, 105] width 11 height 11
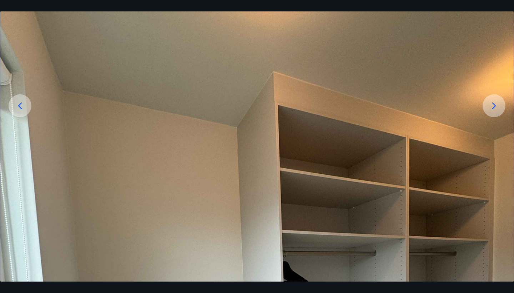
click at [19, 105] on icon at bounding box center [19, 105] width 11 height 11
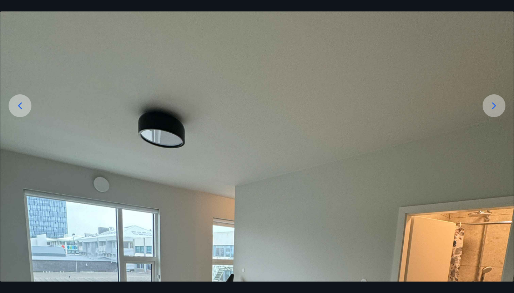
click at [19, 105] on icon at bounding box center [19, 105] width 11 height 11
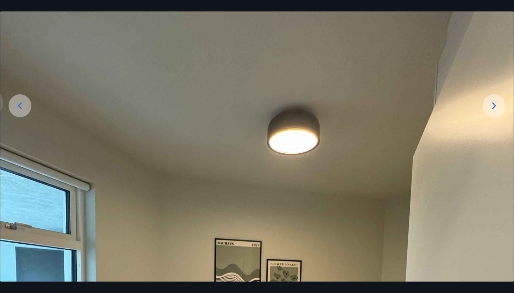
click at [19, 105] on icon at bounding box center [19, 105] width 11 height 11
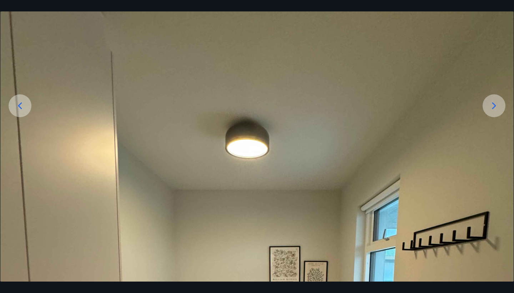
click at [19, 105] on icon at bounding box center [19, 105] width 11 height 11
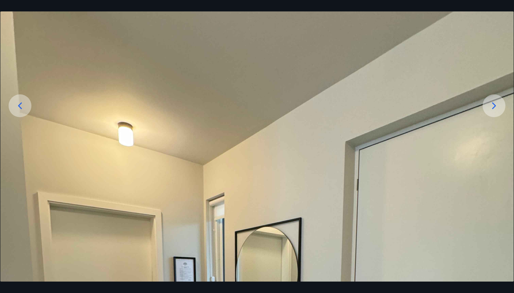
click at [19, 105] on icon at bounding box center [19, 105] width 11 height 11
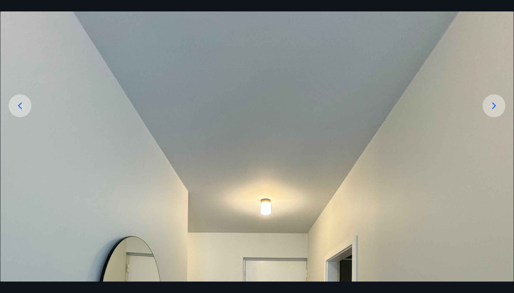
click at [19, 105] on icon at bounding box center [19, 105] width 11 height 11
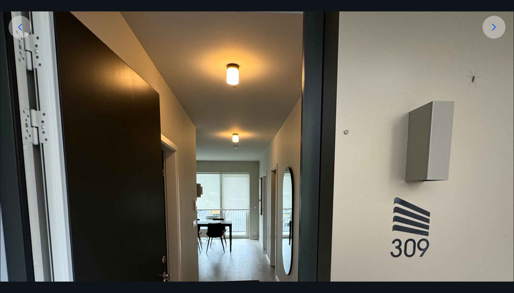
scroll to position [347, 0]
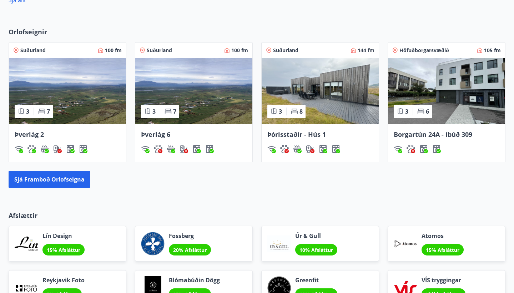
scroll to position [458, 0]
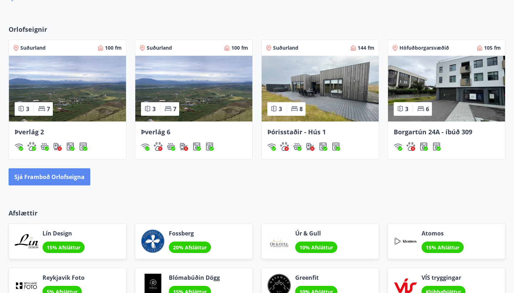
click at [71, 173] on button "Sjá framboð orlofseigna" at bounding box center [50, 176] width 82 height 17
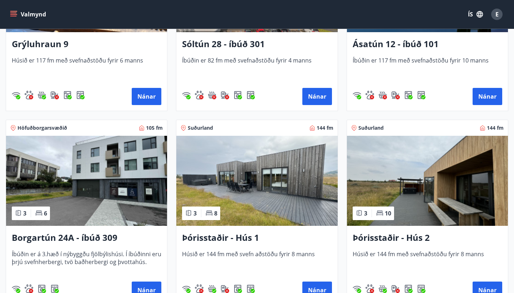
click at [328, 123] on div "Suðurland 144 fm" at bounding box center [256, 128] width 161 height 16
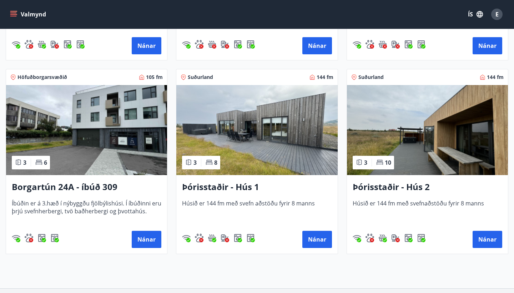
scroll to position [483, 0]
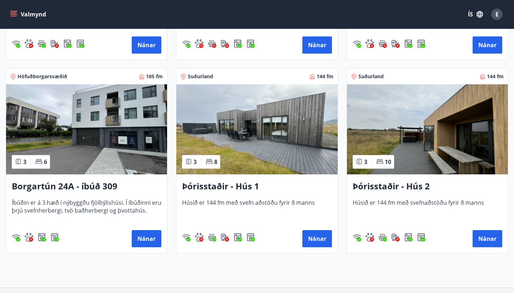
click at [267, 131] on img at bounding box center [256, 129] width 161 height 90
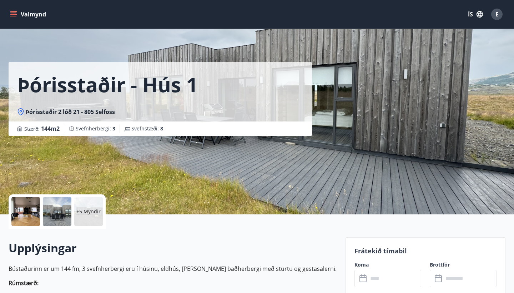
click at [97, 210] on p "+5 Myndir" at bounding box center [88, 211] width 24 height 7
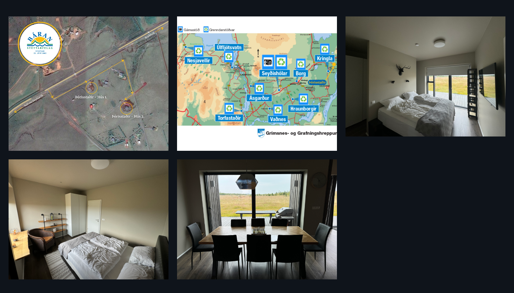
scroll to position [281, 0]
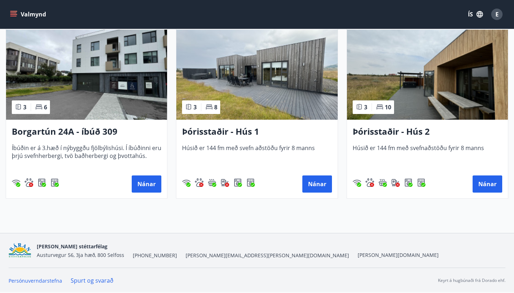
click at [416, 114] on img at bounding box center [427, 75] width 161 height 90
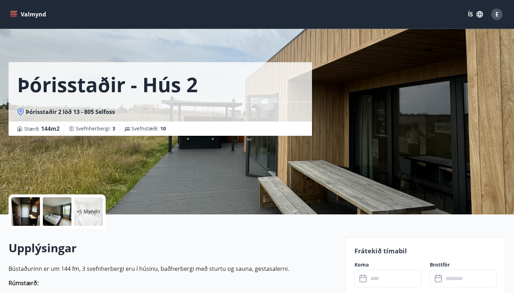
click at [79, 207] on div "+5 Myndir" at bounding box center [88, 211] width 29 height 29
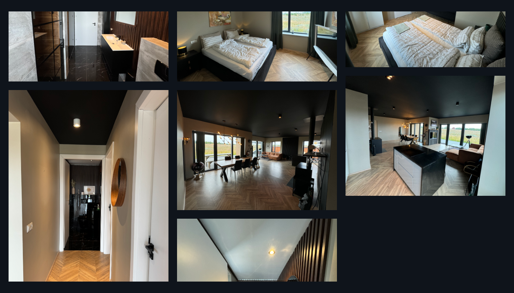
scroll to position [225, 0]
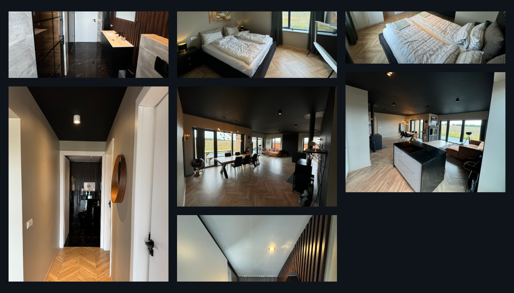
click at [78, 162] on img at bounding box center [89, 192] width 160 height 213
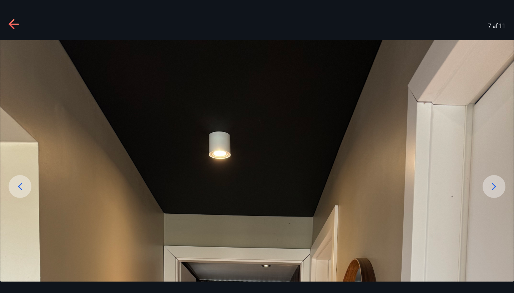
scroll to position [0, 0]
click at [491, 189] on icon at bounding box center [494, 186] width 11 height 11
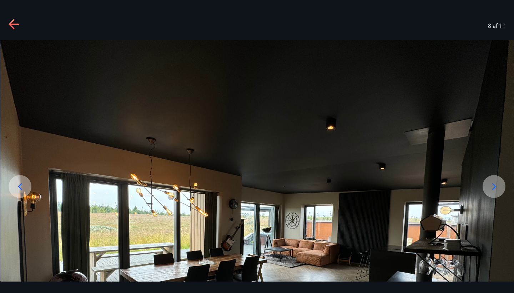
click at [15, 21] on icon at bounding box center [14, 24] width 11 height 11
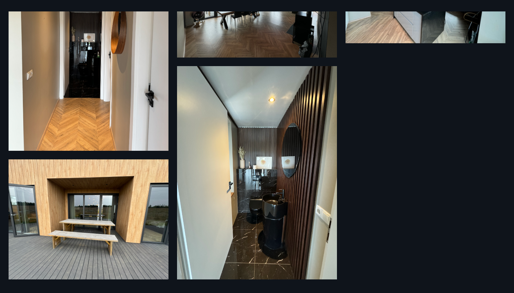
scroll to position [374, 0]
click at [82, 207] on img at bounding box center [89, 219] width 160 height 120
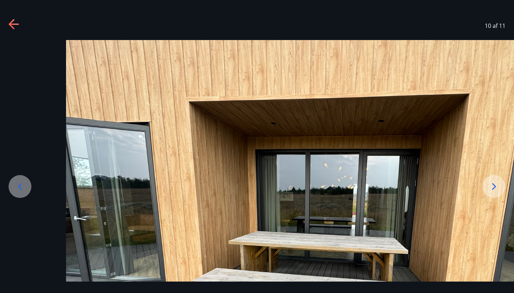
drag, startPoint x: 78, startPoint y: 117, endPoint x: 256, endPoint y: 126, distance: 178.1
click at [256, 126] on img at bounding box center [323, 232] width 514 height 385
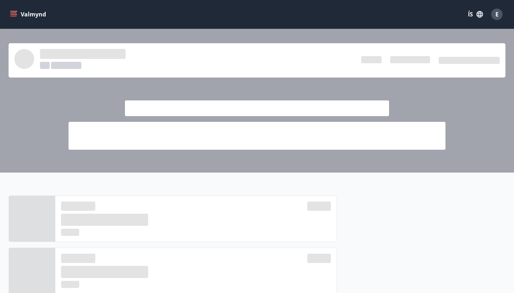
scroll to position [458, 0]
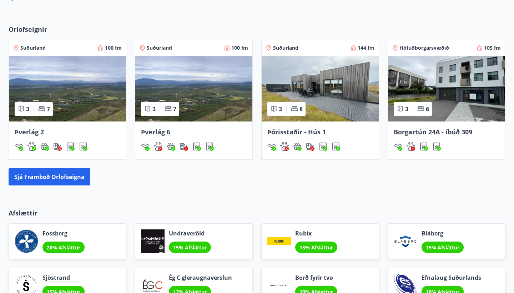
click at [323, 103] on img at bounding box center [320, 89] width 117 height 66
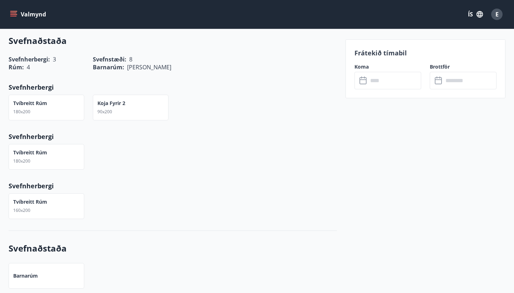
scroll to position [861, 0]
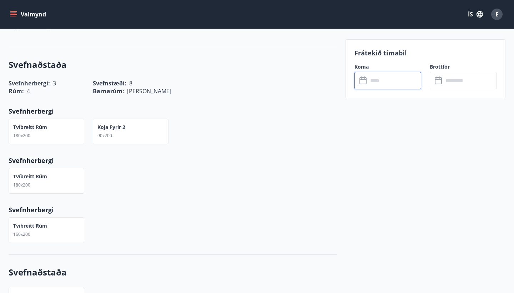
click at [408, 81] on input "text" at bounding box center [394, 81] width 53 height 18
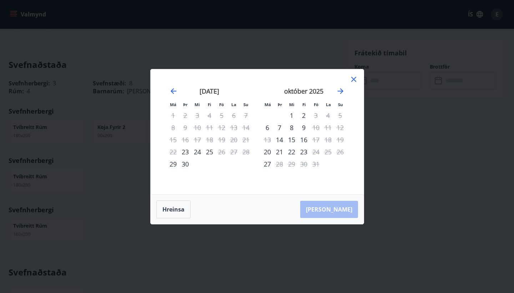
click at [352, 82] on icon at bounding box center [354, 79] width 9 height 9
